Goal: Task Accomplishment & Management: Complete application form

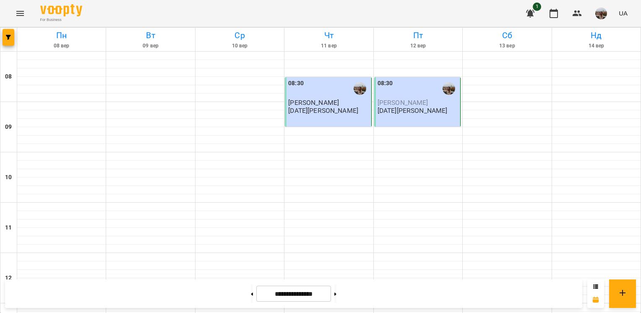
scroll to position [454, 0]
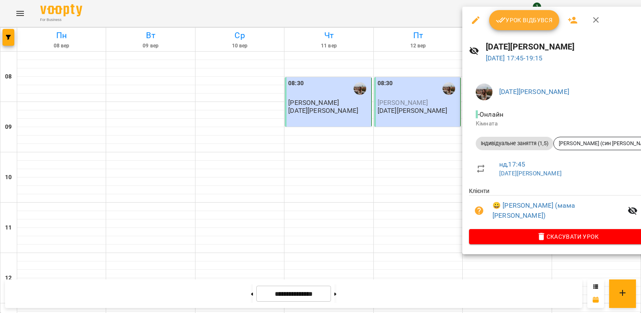
click at [506, 22] on span "Урок відбувся" at bounding box center [524, 20] width 57 height 10
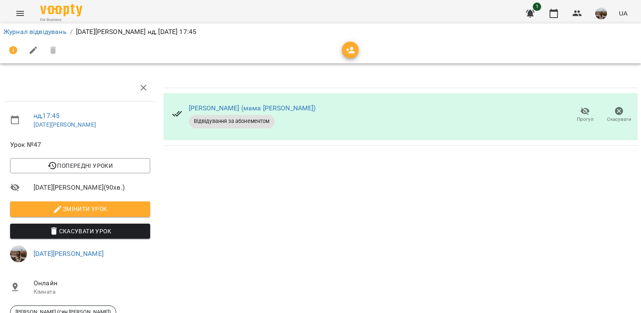
click at [59, 36] on li "Журнал відвідувань" at bounding box center [34, 32] width 63 height 10
click at [55, 32] on link "Журнал відвідувань" at bounding box center [34, 32] width 63 height 8
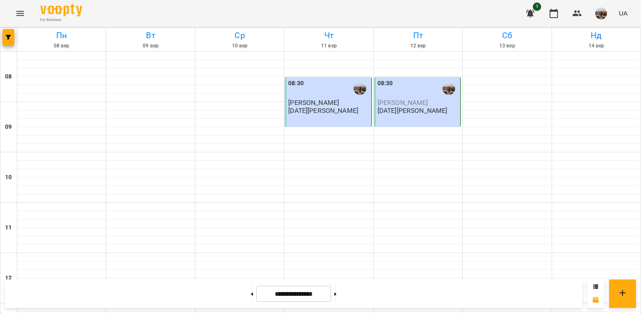
scroll to position [42, 0]
click at [251, 295] on icon at bounding box center [252, 293] width 2 height 3
click at [251, 294] on icon at bounding box center [252, 293] width 2 height 3
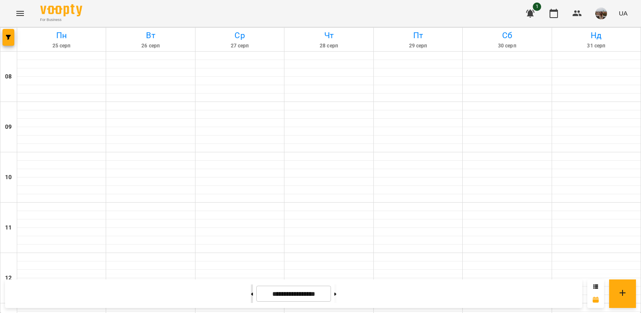
click at [251, 294] on icon at bounding box center [252, 293] width 2 height 3
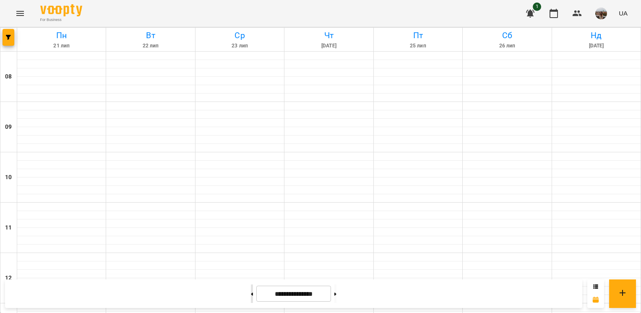
click at [251, 294] on icon at bounding box center [252, 293] width 2 height 3
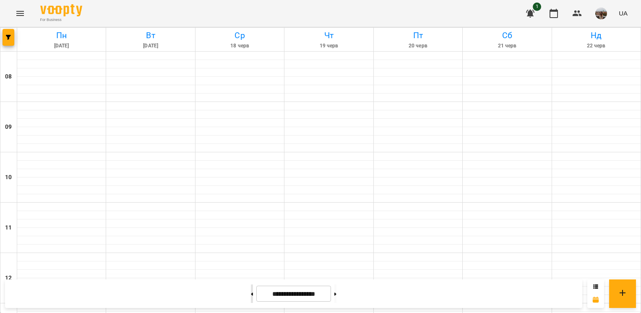
click at [251, 294] on icon at bounding box center [252, 293] width 2 height 3
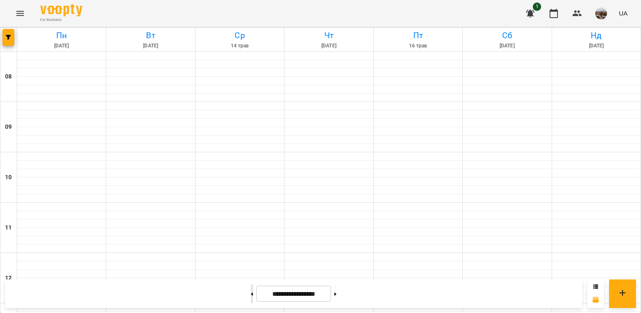
click at [251, 294] on icon at bounding box center [252, 293] width 2 height 3
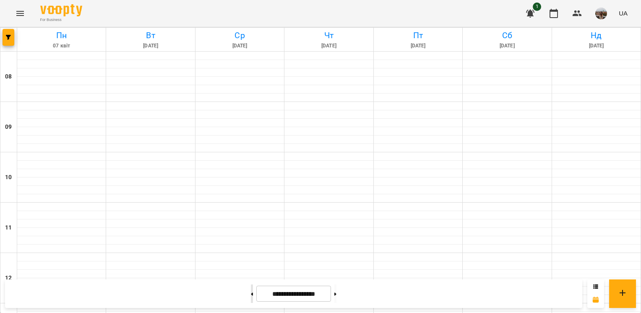
click at [251, 294] on icon at bounding box center [252, 293] width 2 height 3
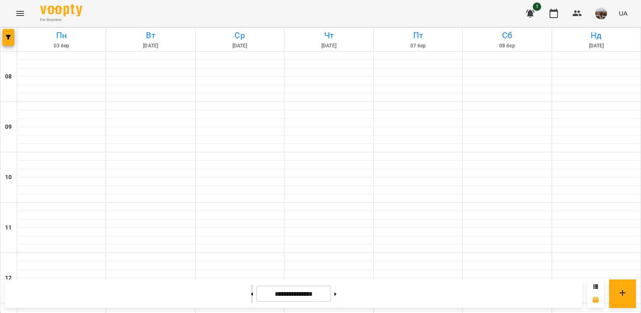
click at [251, 294] on icon at bounding box center [252, 293] width 2 height 3
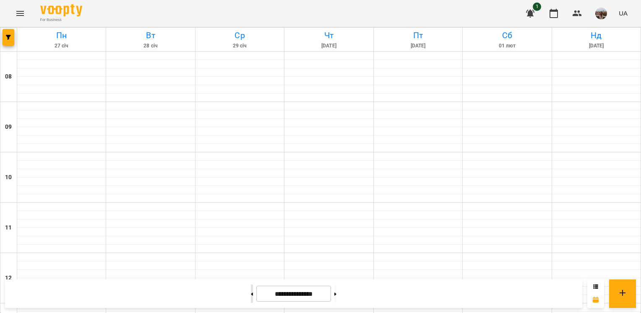
click at [251, 294] on icon at bounding box center [252, 293] width 2 height 3
type input "**********"
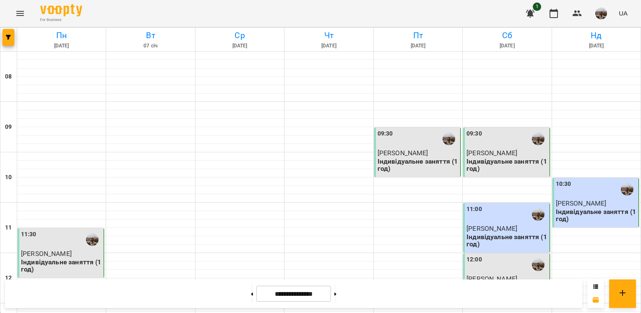
scroll to position [503, 0]
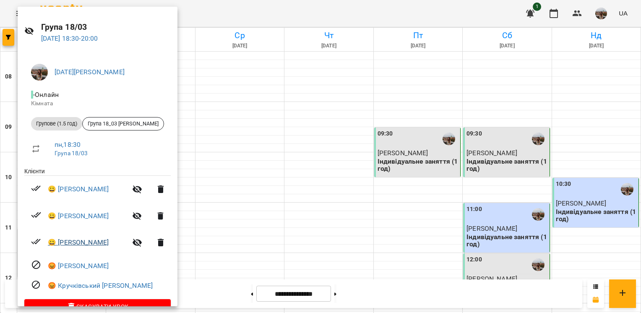
scroll to position [39, 0]
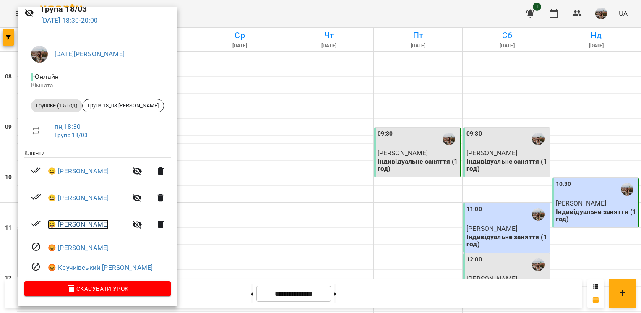
click at [93, 221] on link "😀 [PERSON_NAME]" at bounding box center [78, 224] width 61 height 10
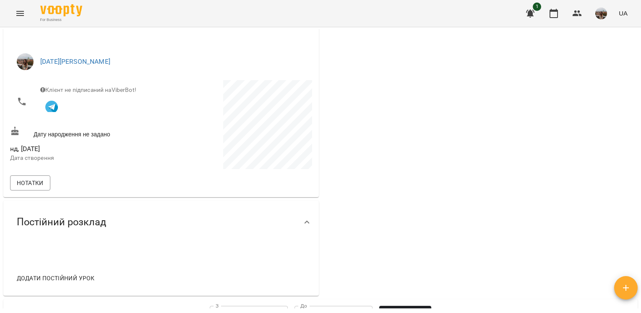
scroll to position [84, 0]
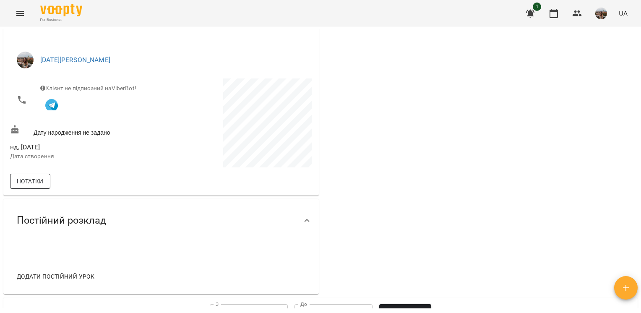
click at [44, 181] on button "Нотатки" at bounding box center [30, 181] width 40 height 15
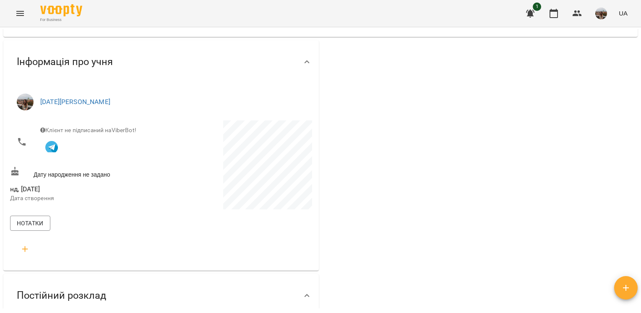
scroll to position [0, 0]
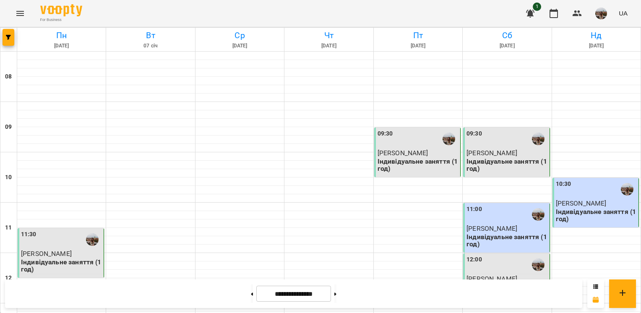
scroll to position [447, 0]
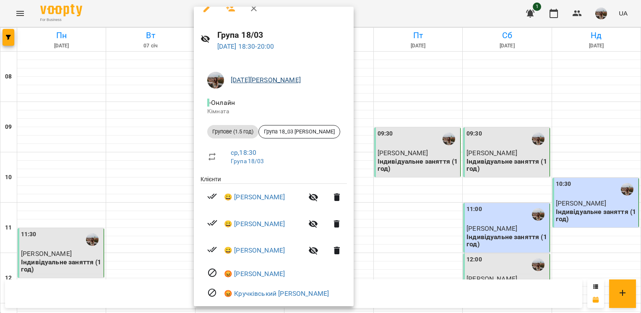
scroll to position [0, 0]
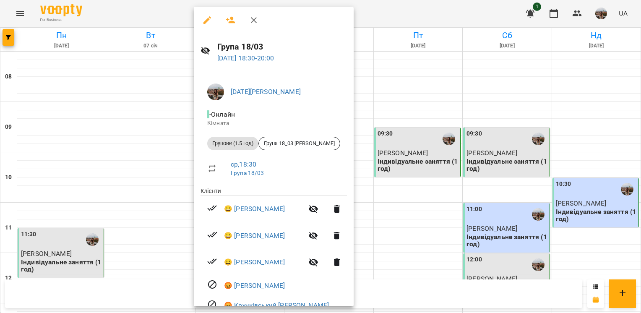
click at [396, 241] on div at bounding box center [320, 156] width 641 height 313
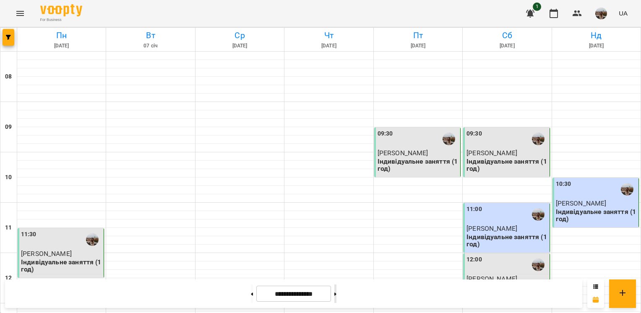
click at [336, 294] on button at bounding box center [335, 293] width 2 height 18
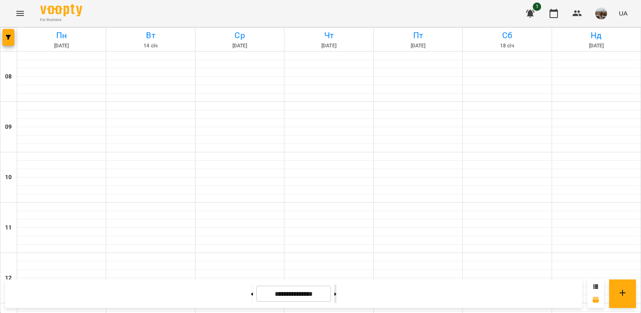
click at [336, 294] on button at bounding box center [335, 293] width 2 height 18
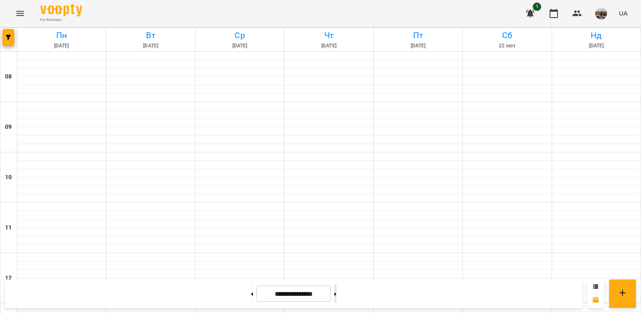
click at [336, 294] on button at bounding box center [335, 293] width 2 height 18
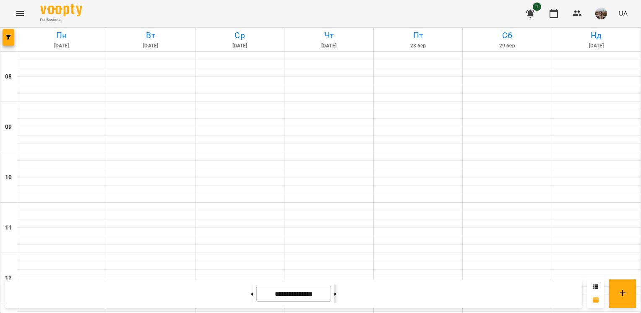
click at [336, 294] on button at bounding box center [335, 293] width 2 height 18
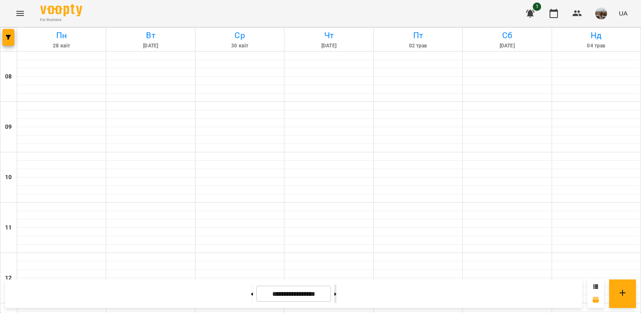
click at [336, 294] on button at bounding box center [335, 293] width 2 height 18
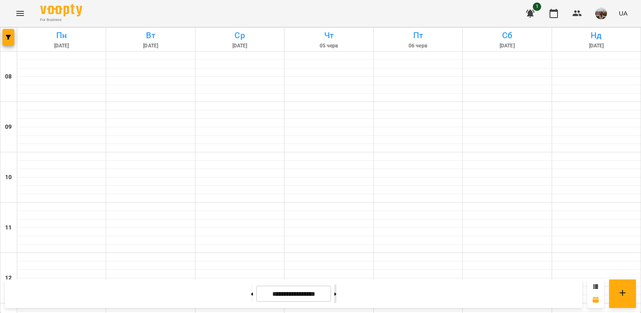
click at [336, 294] on button at bounding box center [335, 293] width 2 height 18
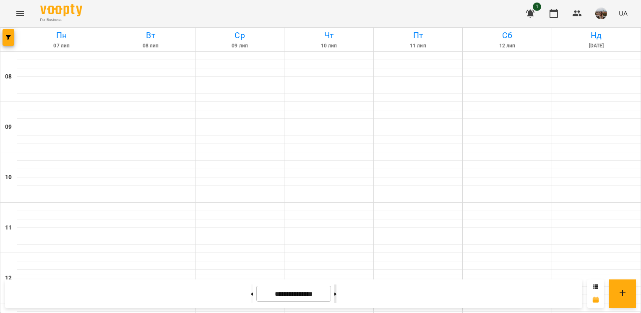
click at [336, 294] on button at bounding box center [335, 293] width 2 height 18
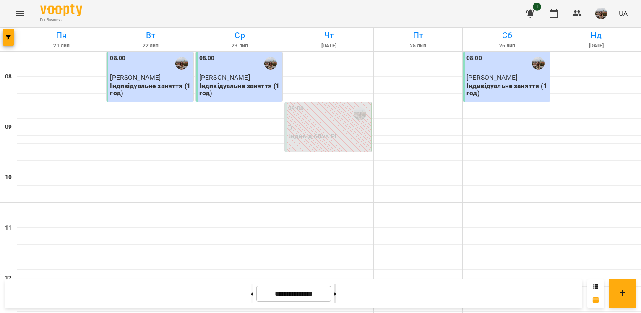
click at [336, 293] on icon at bounding box center [335, 293] width 2 height 3
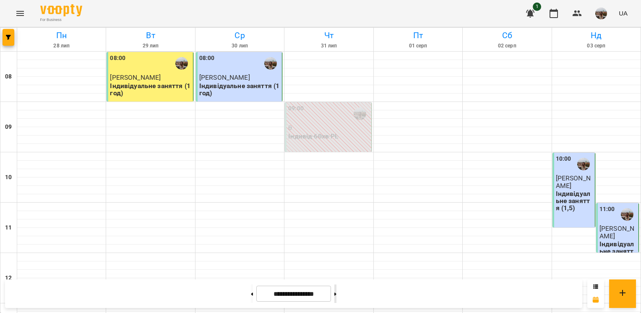
click at [336, 293] on icon at bounding box center [335, 293] width 2 height 3
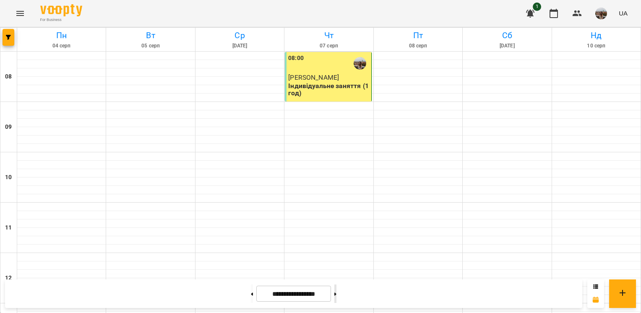
click at [336, 293] on icon at bounding box center [335, 293] width 2 height 3
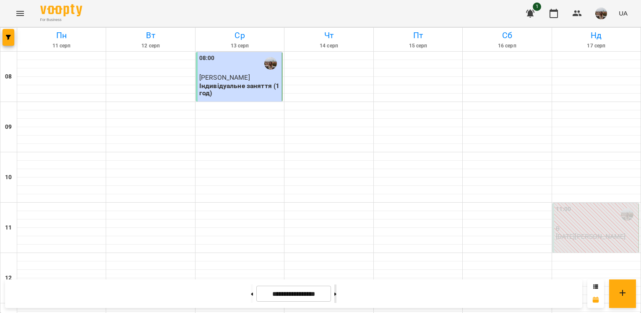
click at [336, 293] on icon at bounding box center [335, 293] width 2 height 3
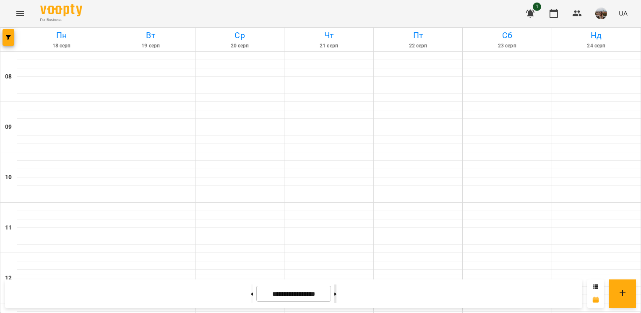
click at [336, 293] on icon at bounding box center [335, 293] width 2 height 3
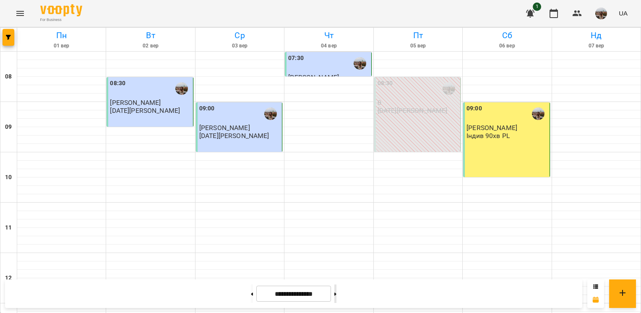
click at [336, 293] on icon at bounding box center [335, 293] width 2 height 3
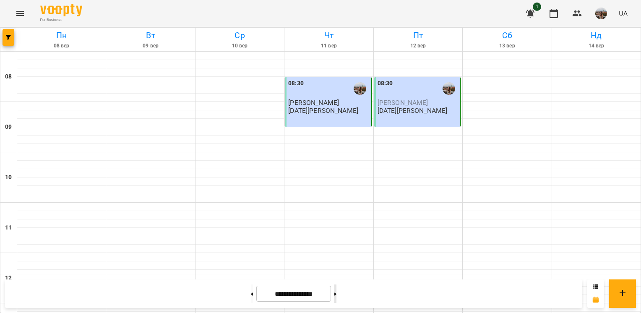
click at [336, 293] on icon at bounding box center [335, 293] width 2 height 3
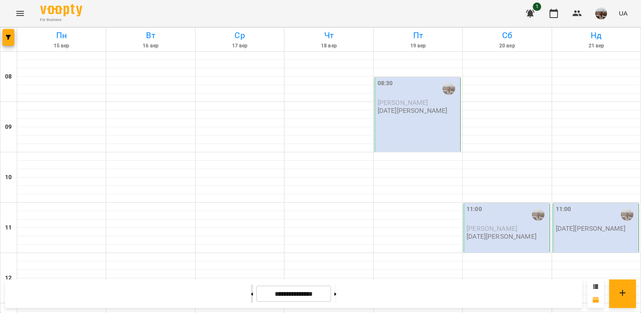
click at [251, 296] on button at bounding box center [252, 293] width 2 height 18
type input "**********"
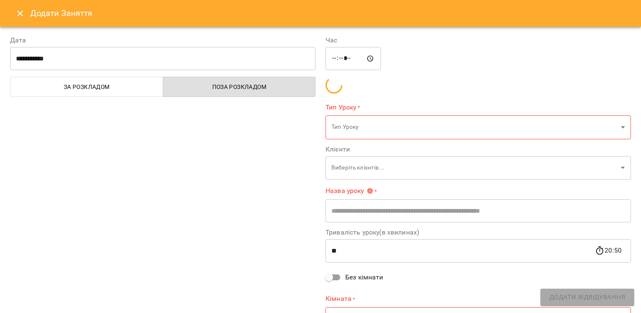
type input "**********"
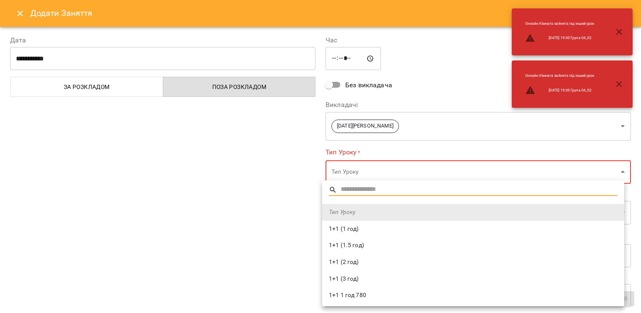
click at [349, 228] on span "1+1 (1 год)" at bounding box center [473, 229] width 289 height 8
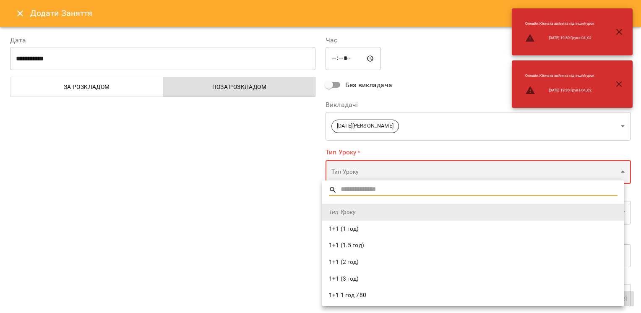
type input "**********"
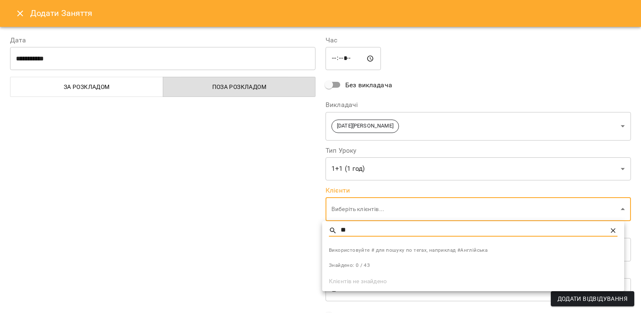
type input "*"
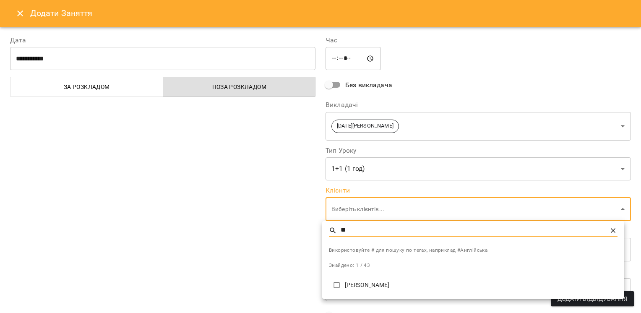
type input "*"
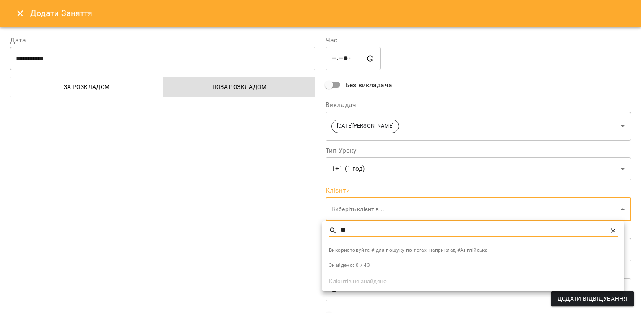
type input "*"
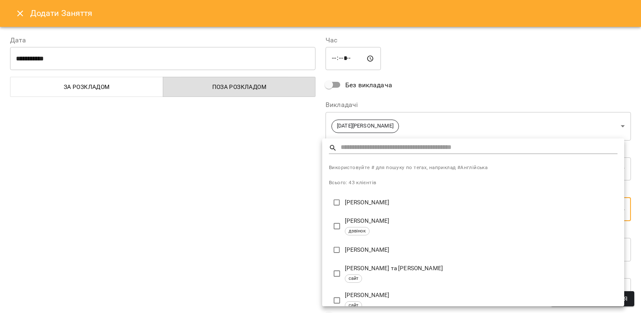
click at [260, 137] on div at bounding box center [320, 156] width 641 height 313
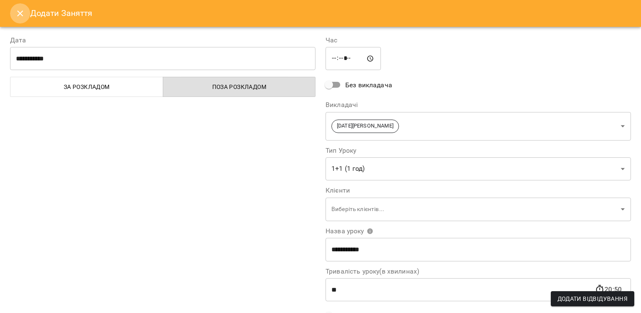
click at [17, 18] on icon "Close" at bounding box center [20, 13] width 10 height 10
